Goal: Use online tool/utility: Utilize a website feature to perform a specific function

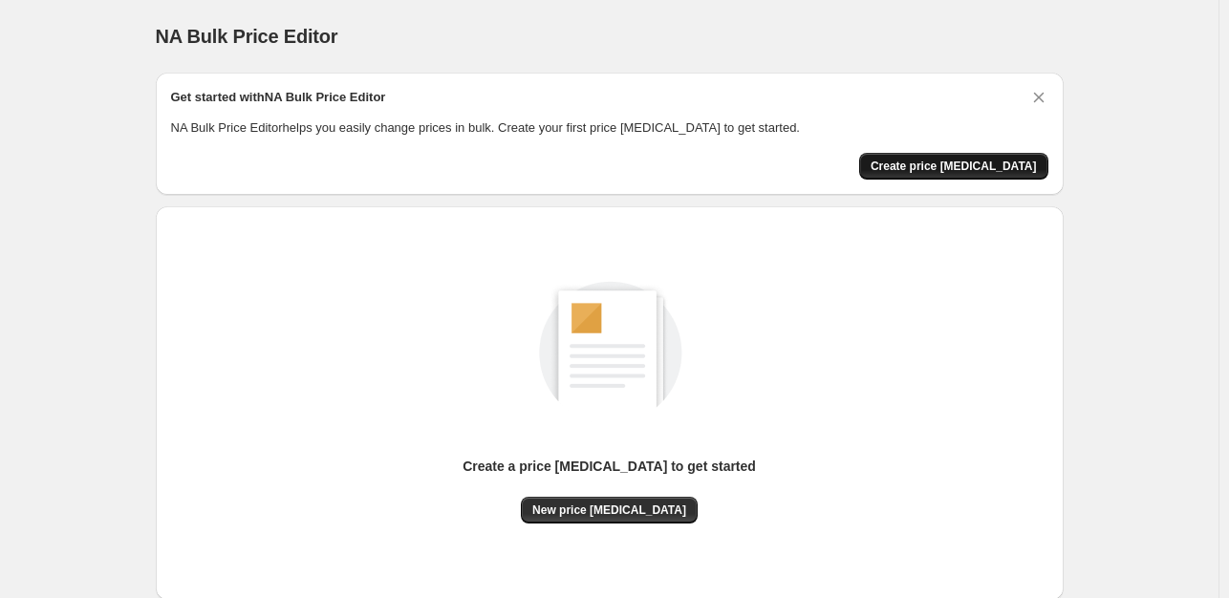
click at [960, 156] on button "Create price [MEDICAL_DATA]" at bounding box center [953, 166] width 189 height 27
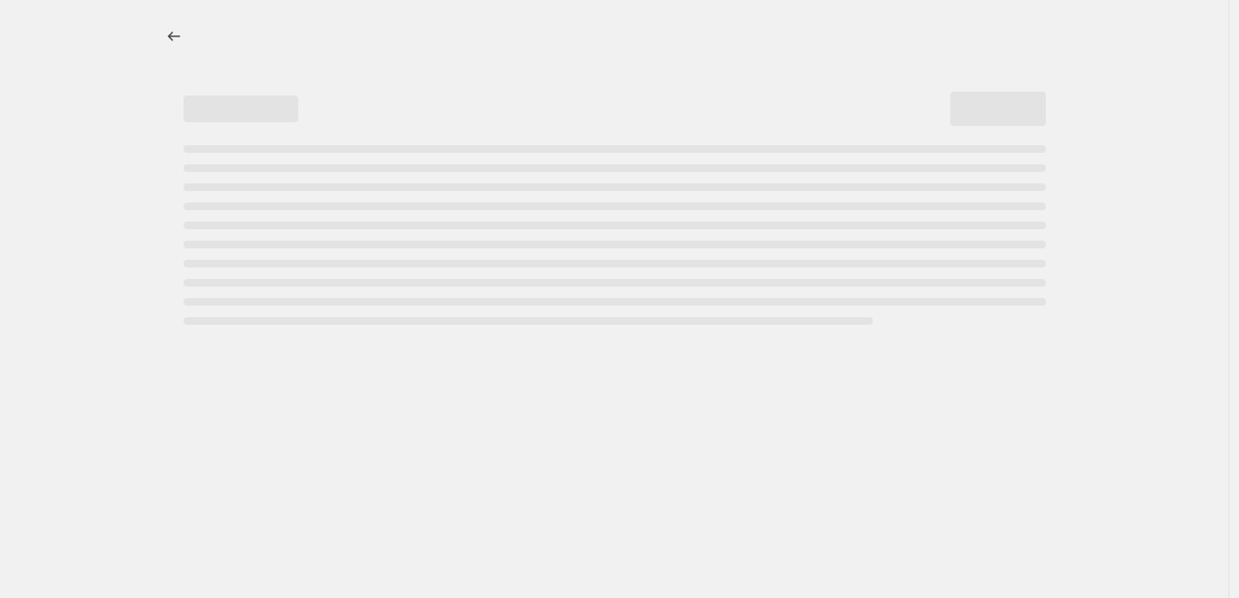
select select "percentage"
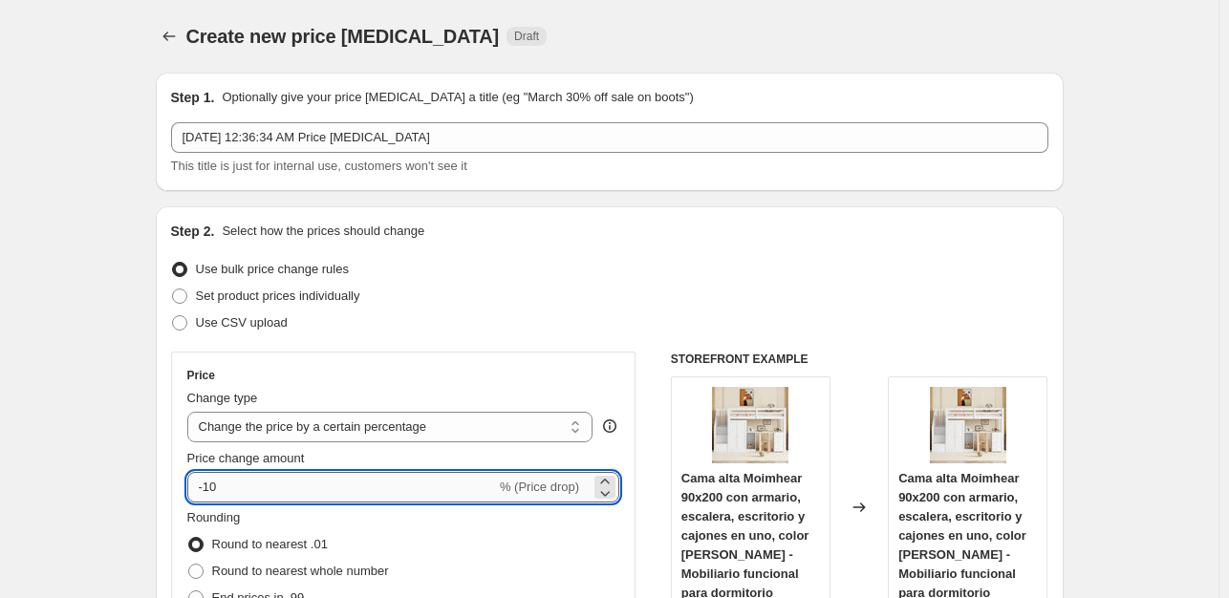
click at [287, 498] on input "-10" at bounding box center [341, 487] width 309 height 31
type input "-1"
type input "-35"
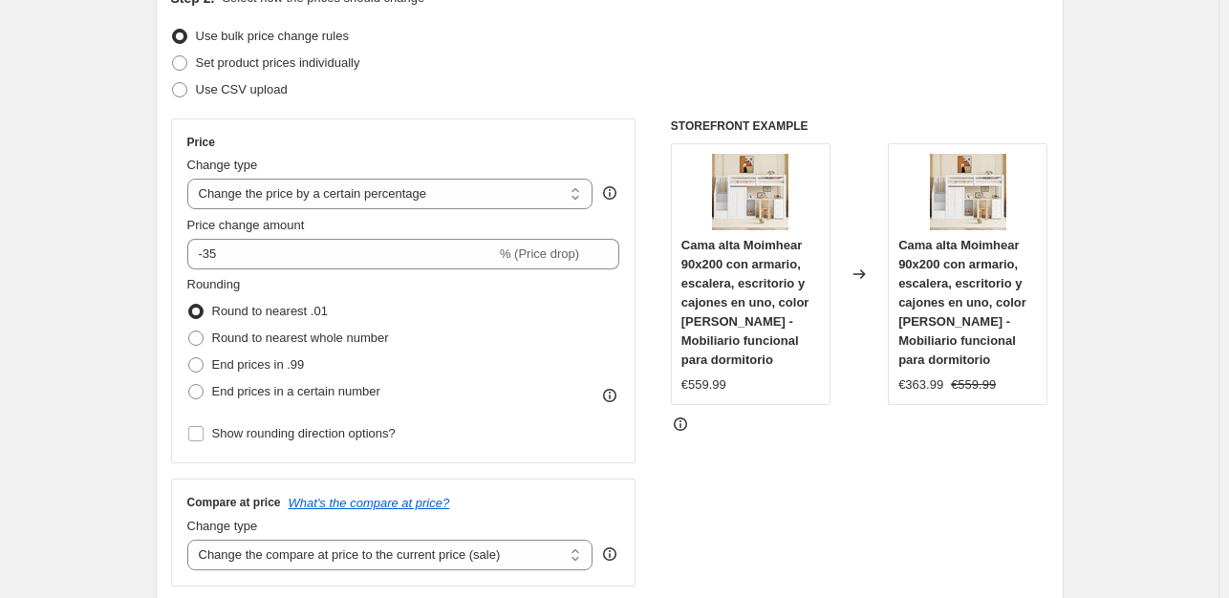
scroll to position [329, 0]
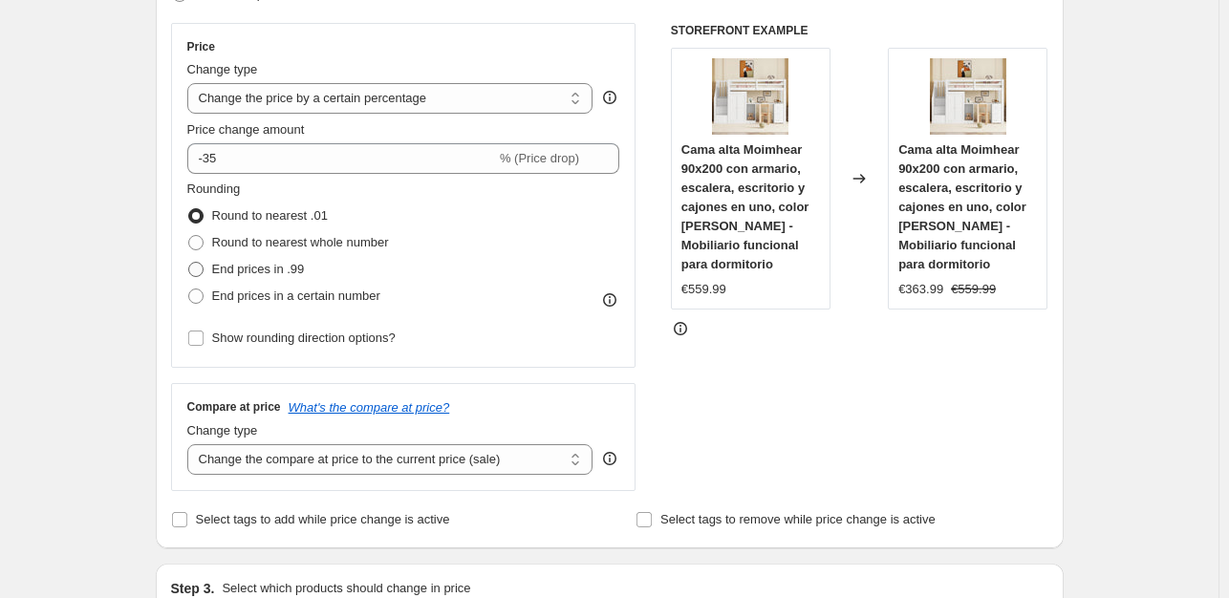
click at [264, 278] on label "End prices in .99" at bounding box center [246, 269] width 118 height 27
click at [189, 263] on input "End prices in .99" at bounding box center [188, 262] width 1 height 1
radio input "true"
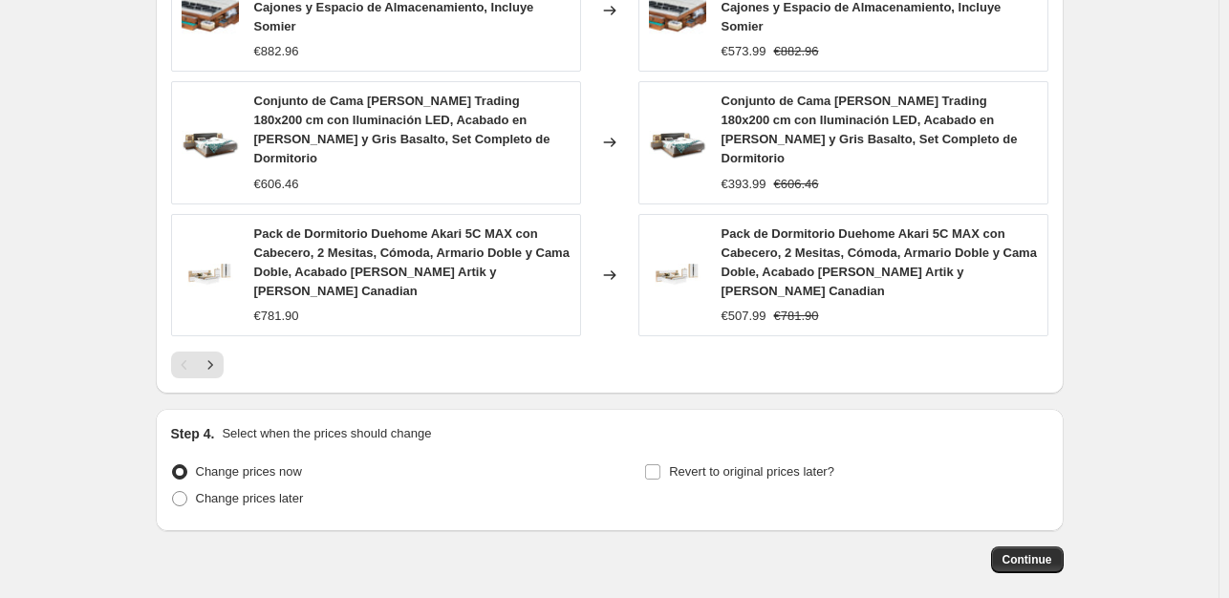
scroll to position [1438, 0]
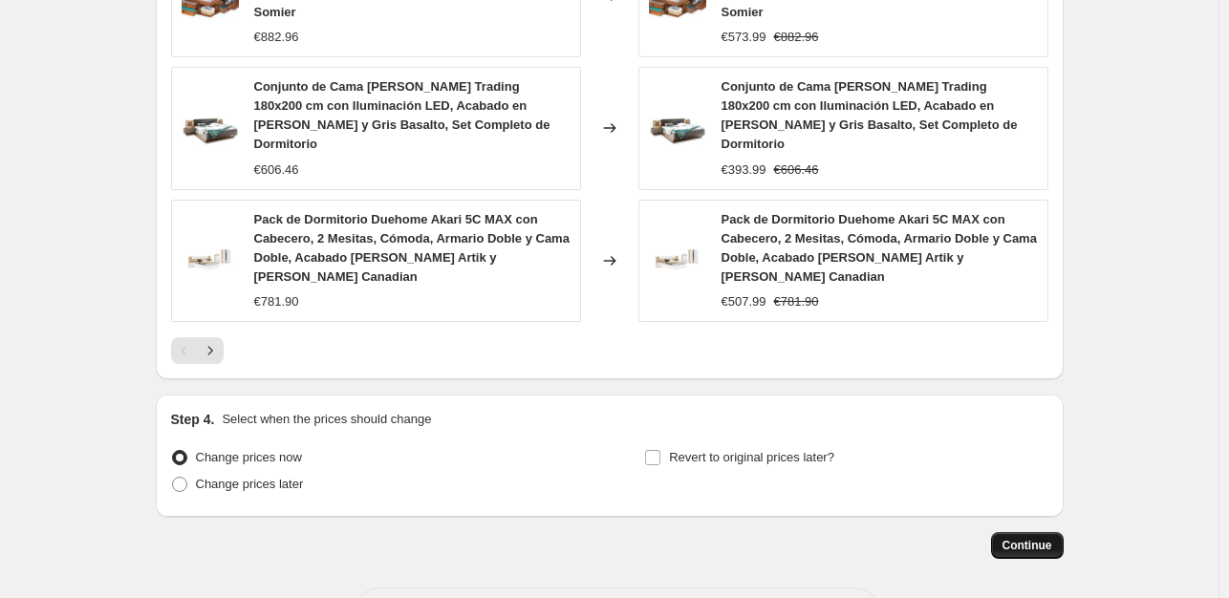
click at [1029, 538] on span "Continue" at bounding box center [1028, 545] width 50 height 15
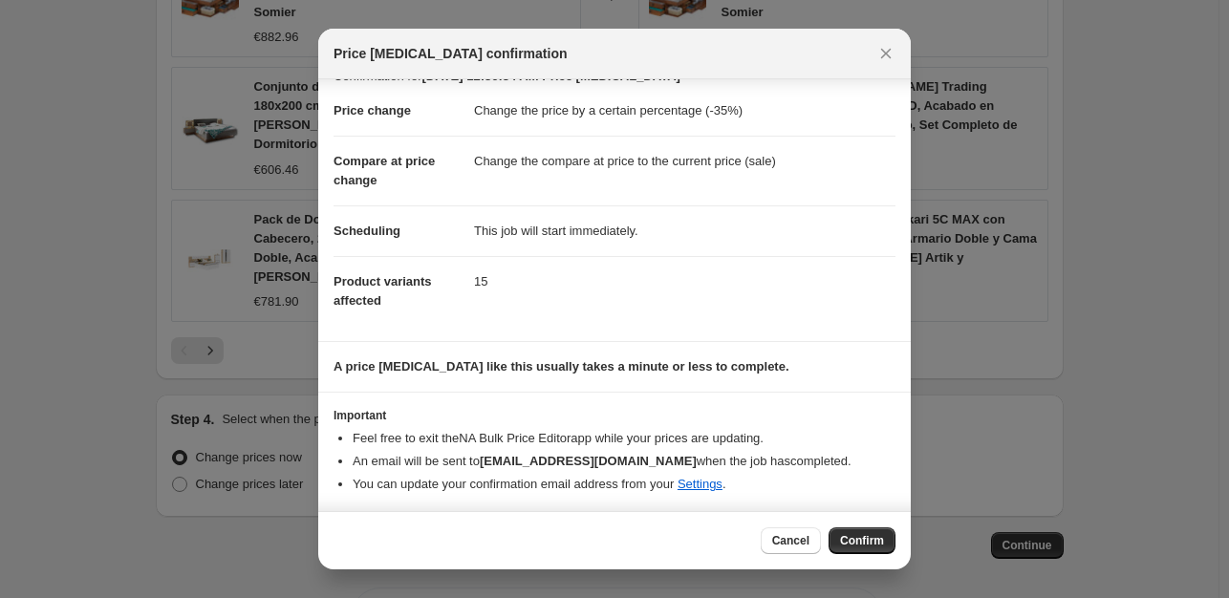
scroll to position [29, 0]
click at [869, 544] on span "Confirm" at bounding box center [862, 540] width 44 height 15
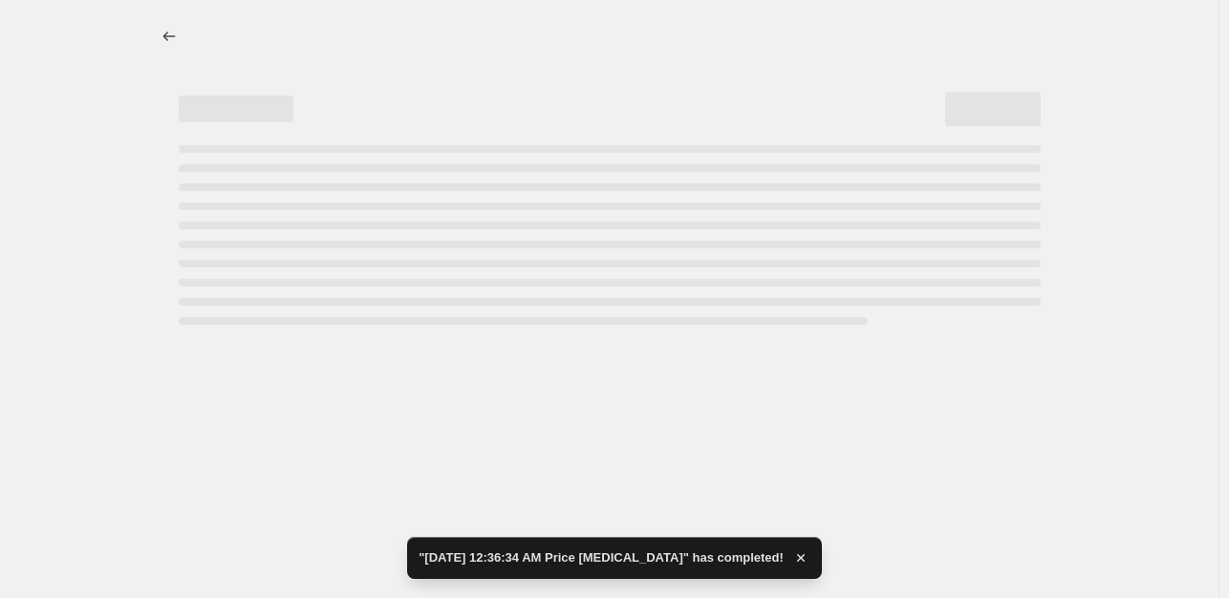
select select "percentage"
